Goal: Information Seeking & Learning: Learn about a topic

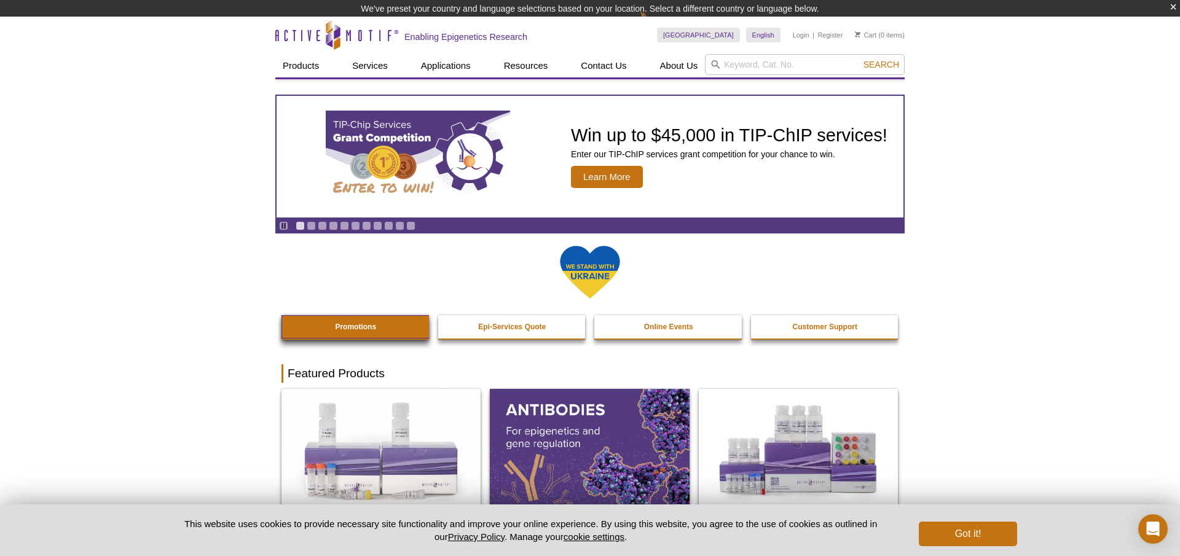
click at [393, 326] on link "Promotions" at bounding box center [355, 326] width 149 height 23
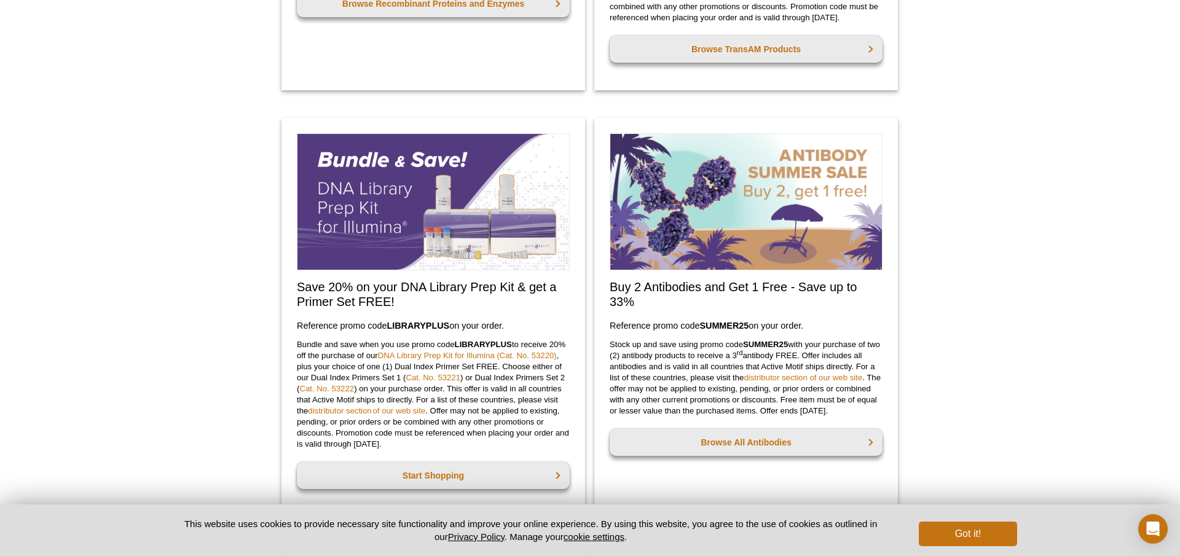
scroll to position [929, 0]
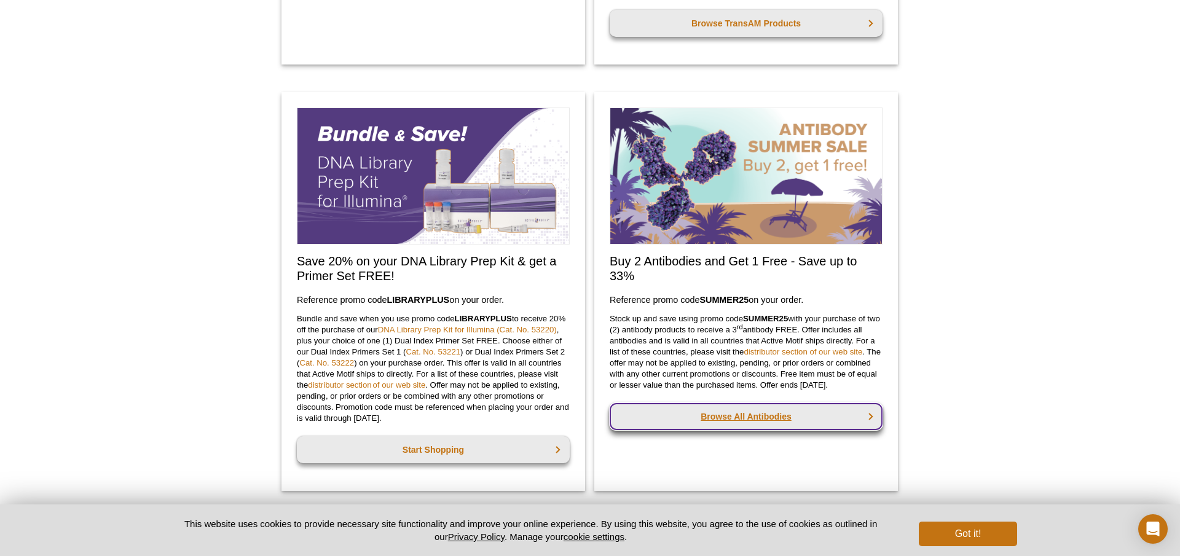
click at [772, 424] on link "Browse All Antibodies" at bounding box center [745, 416] width 273 height 27
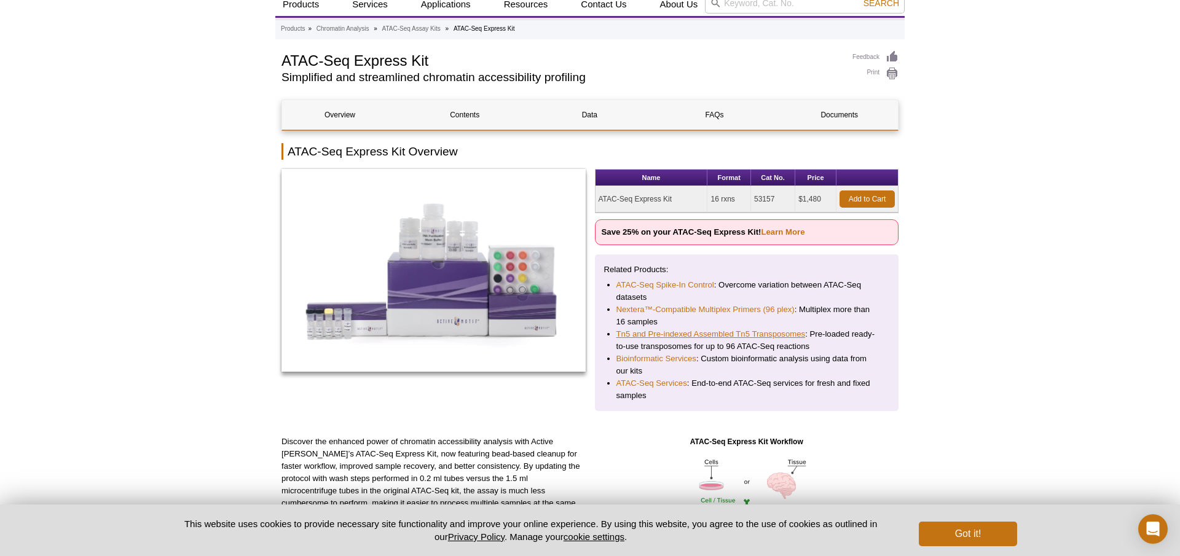
scroll to position [133, 0]
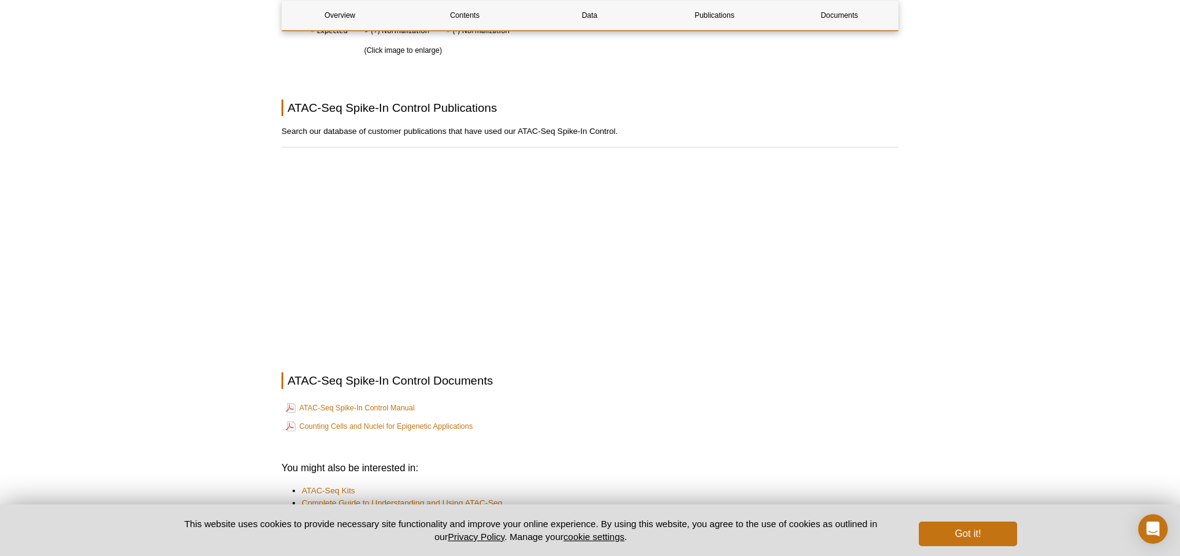
scroll to position [2263, 0]
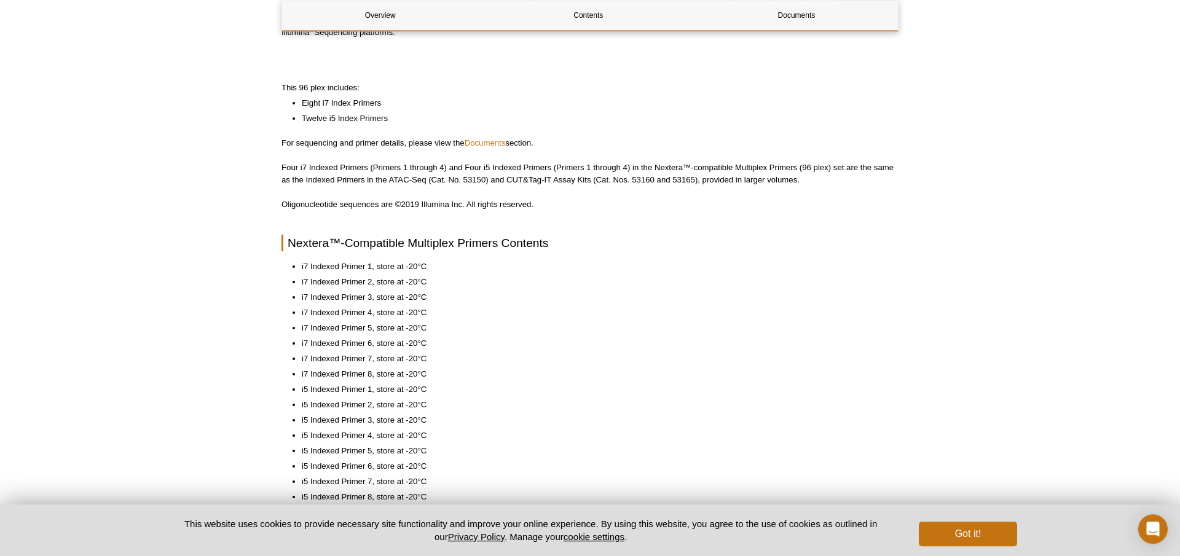
scroll to position [88, 0]
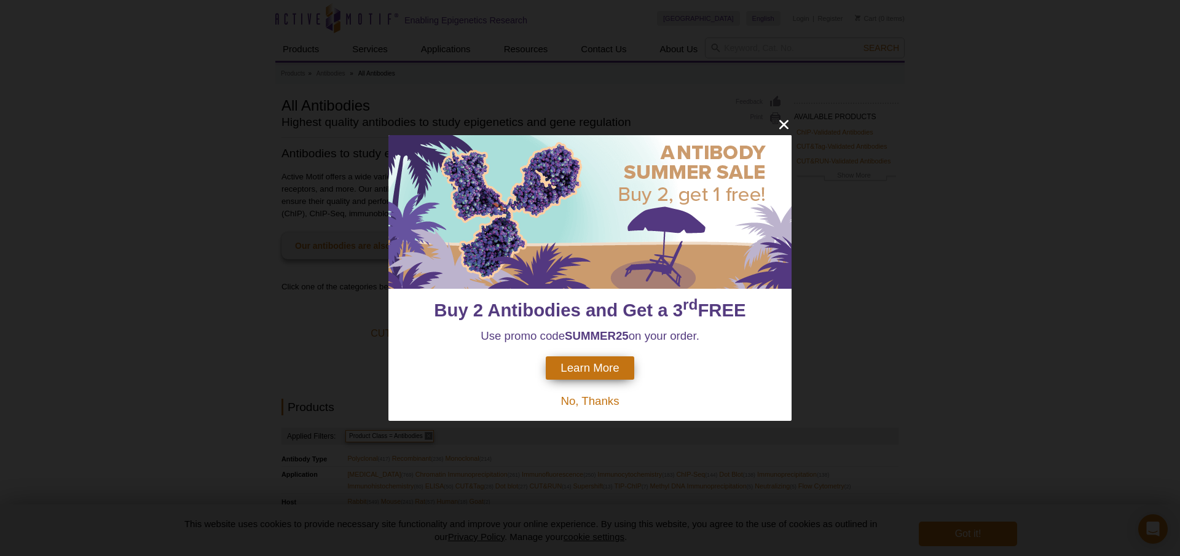
click at [594, 372] on span "Learn More" at bounding box center [589, 368] width 58 height 14
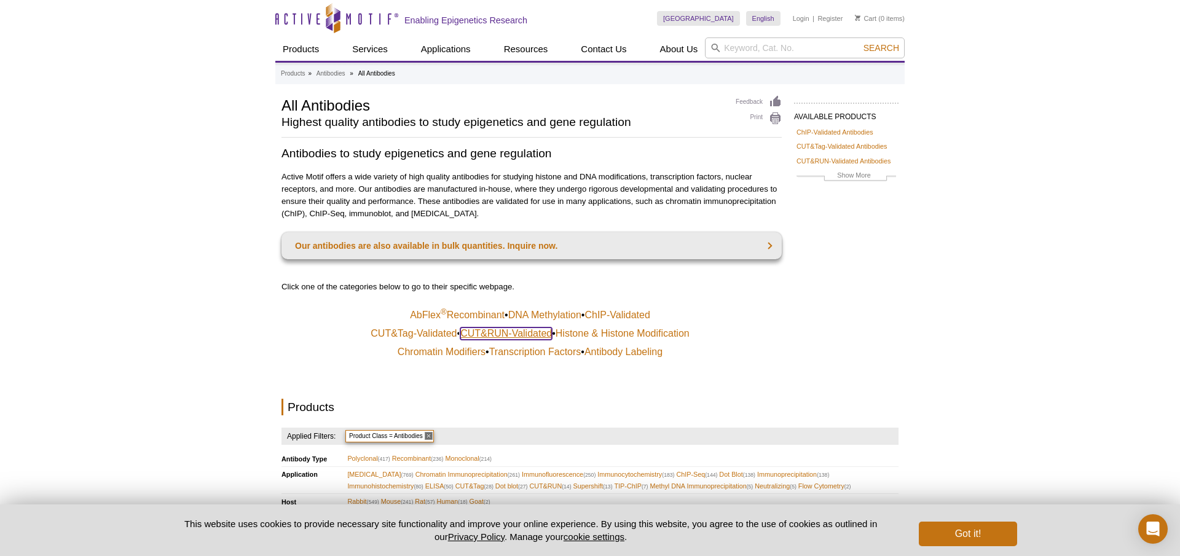
click at [511, 329] on link "CUT&RUN-Validated" at bounding box center [506, 333] width 92 height 12
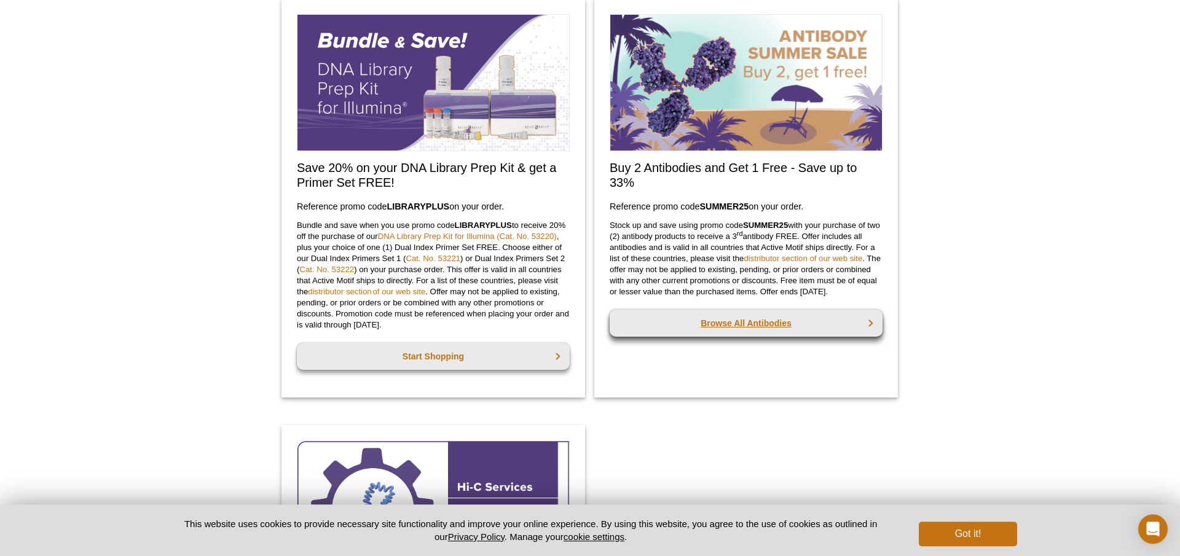
scroll to position [800, 0]
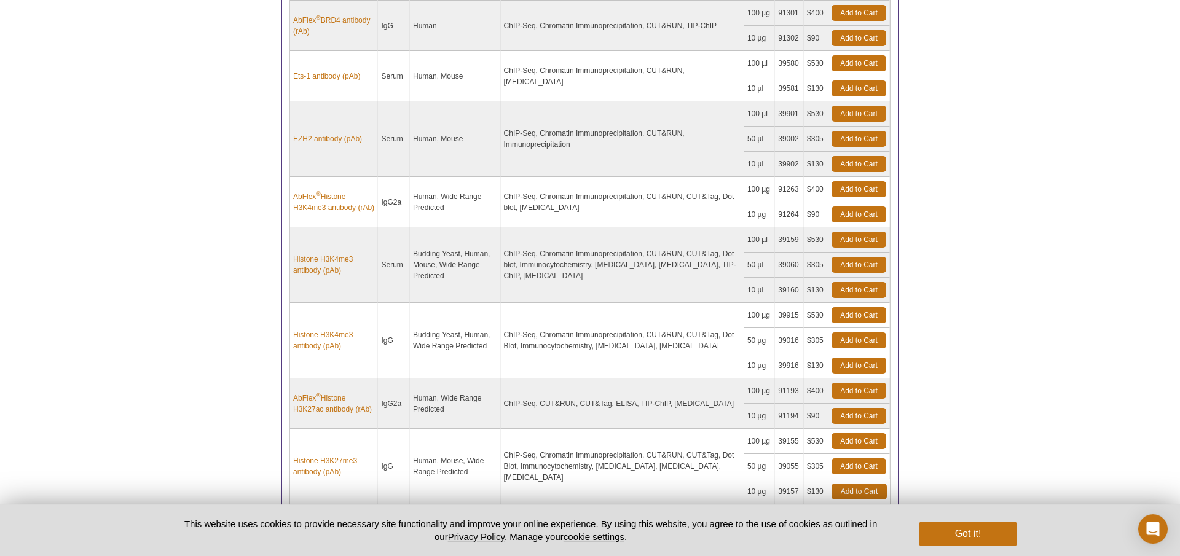
scroll to position [796, 0]
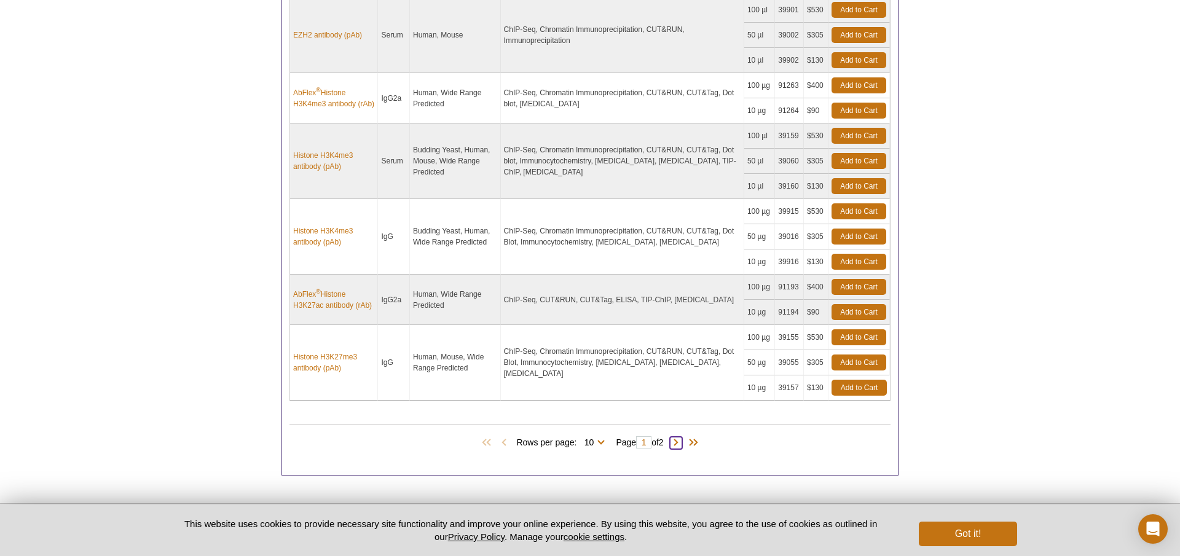
click at [676, 445] on span at bounding box center [676, 443] width 12 height 12
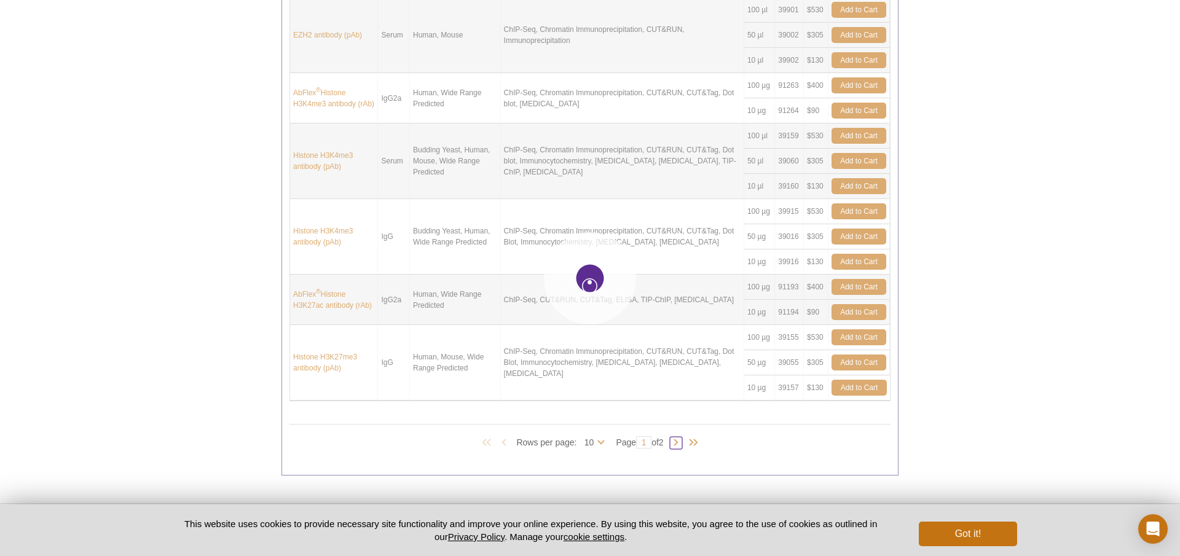
type input "2"
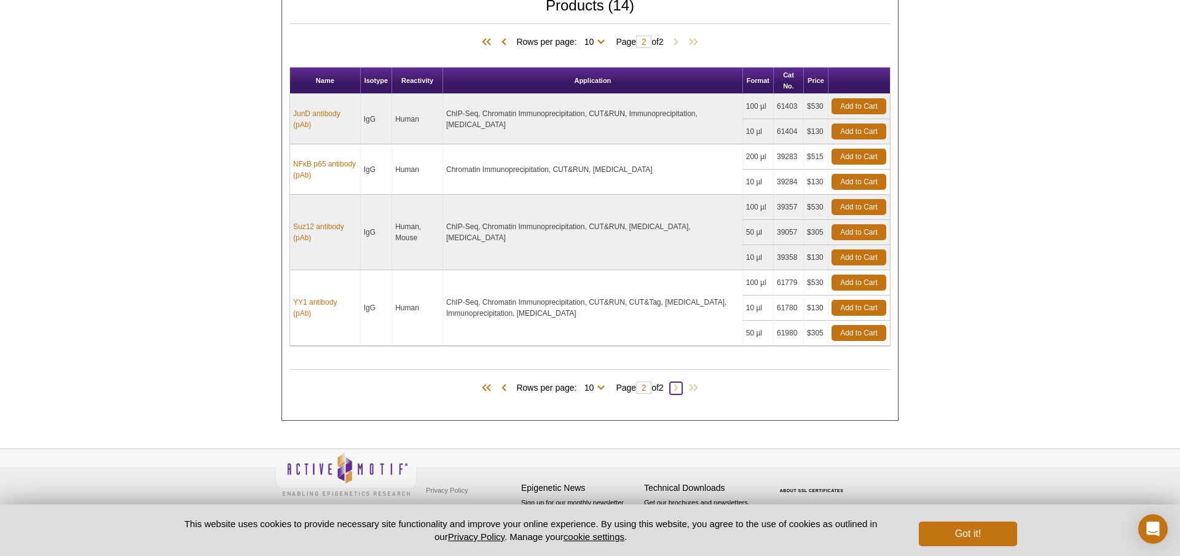
scroll to position [498, 0]
click at [502, 390] on span at bounding box center [504, 388] width 12 height 12
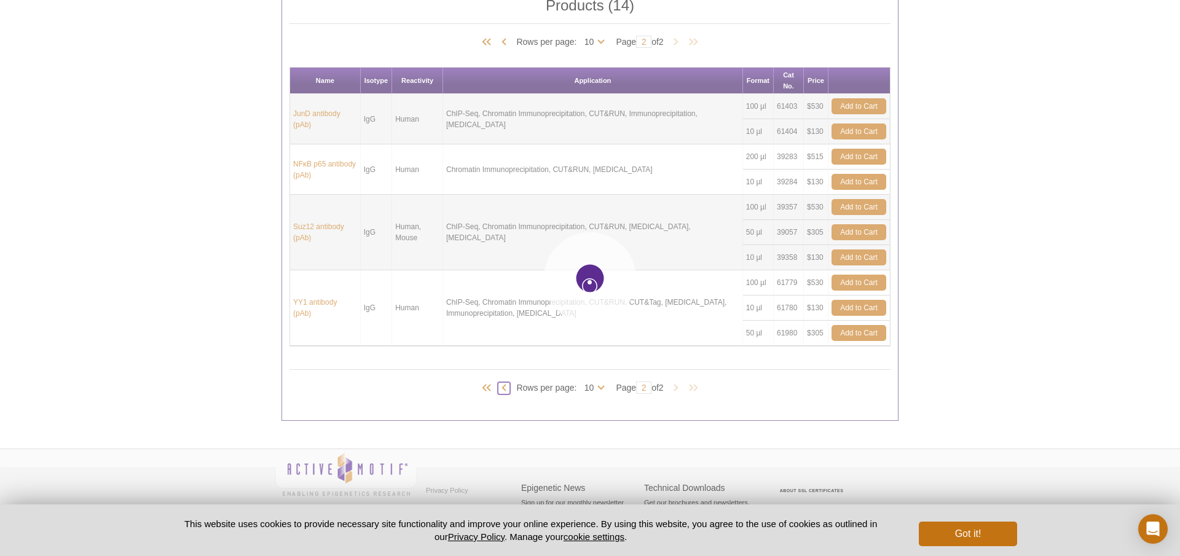
type input "1"
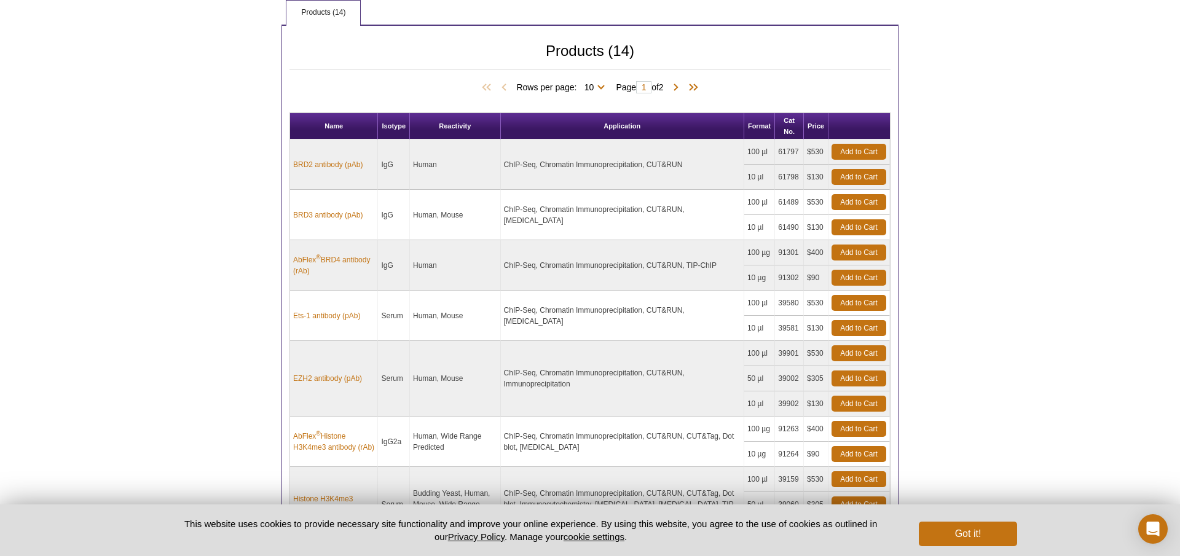
scroll to position [718, 0]
